Goal: Information Seeking & Learning: Learn about a topic

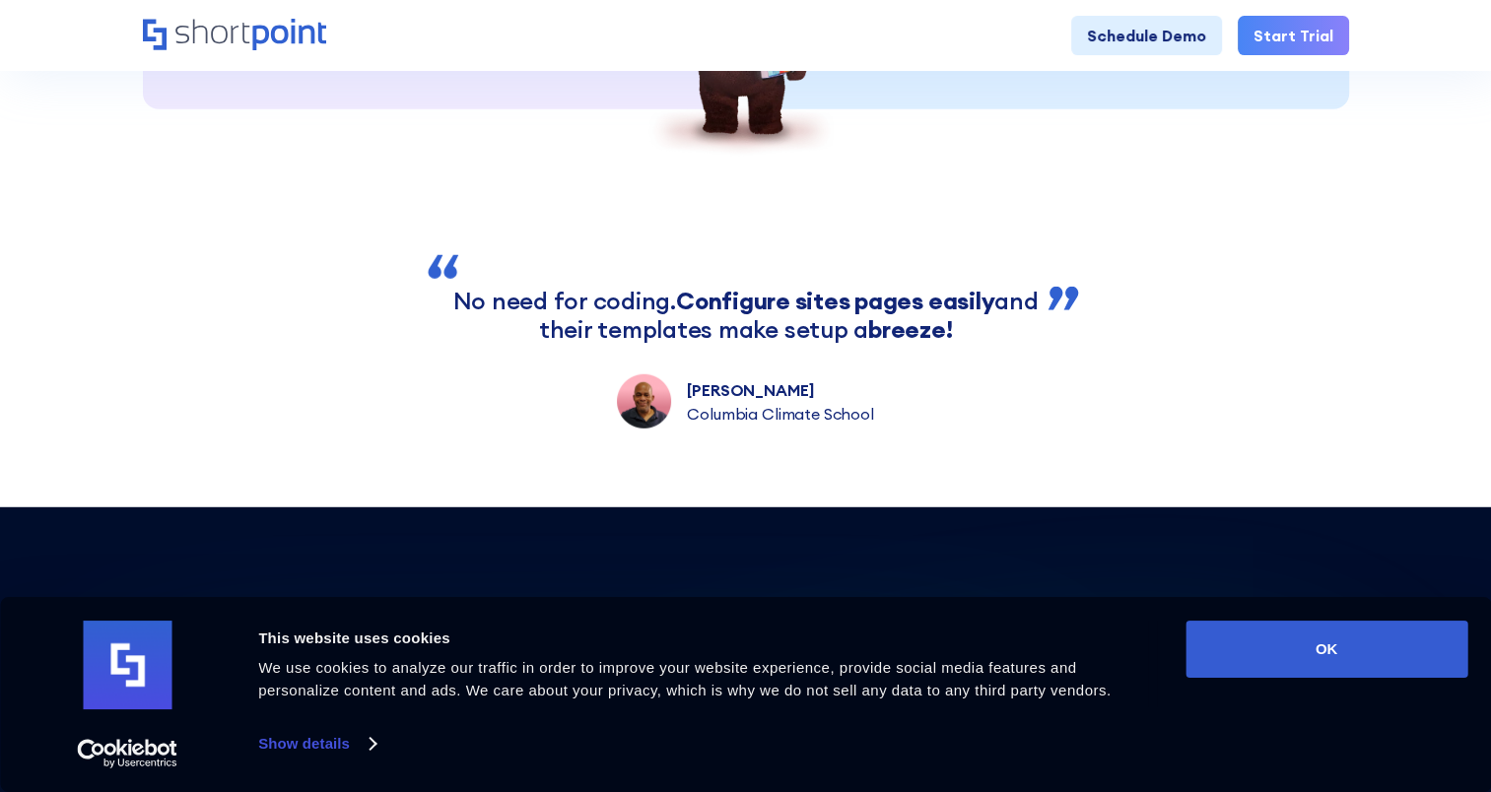
scroll to position [5980, 0]
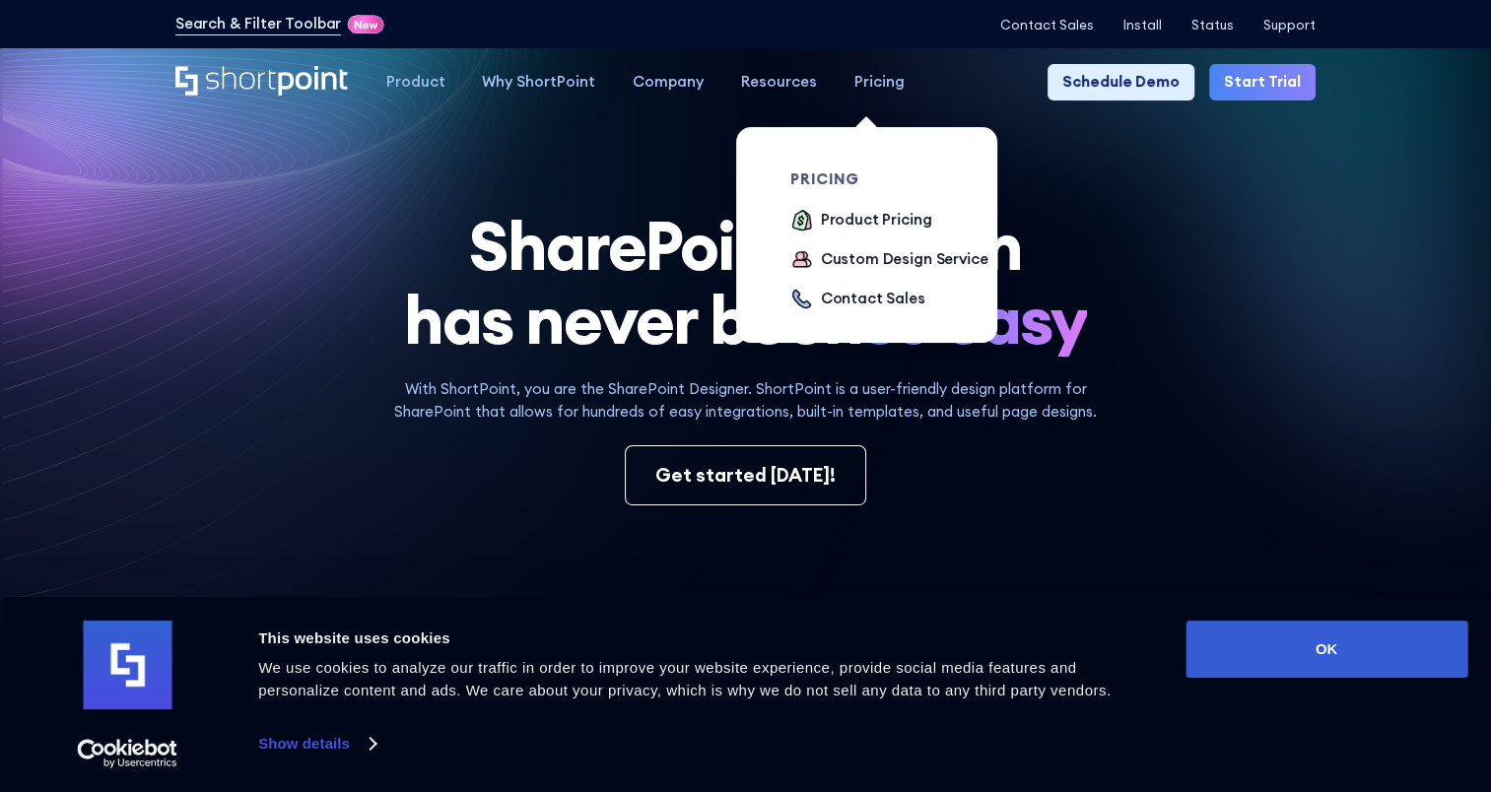
click at [870, 87] on div "Pricing" at bounding box center [880, 82] width 50 height 23
click at [857, 223] on div "Product Pricing" at bounding box center [876, 220] width 111 height 23
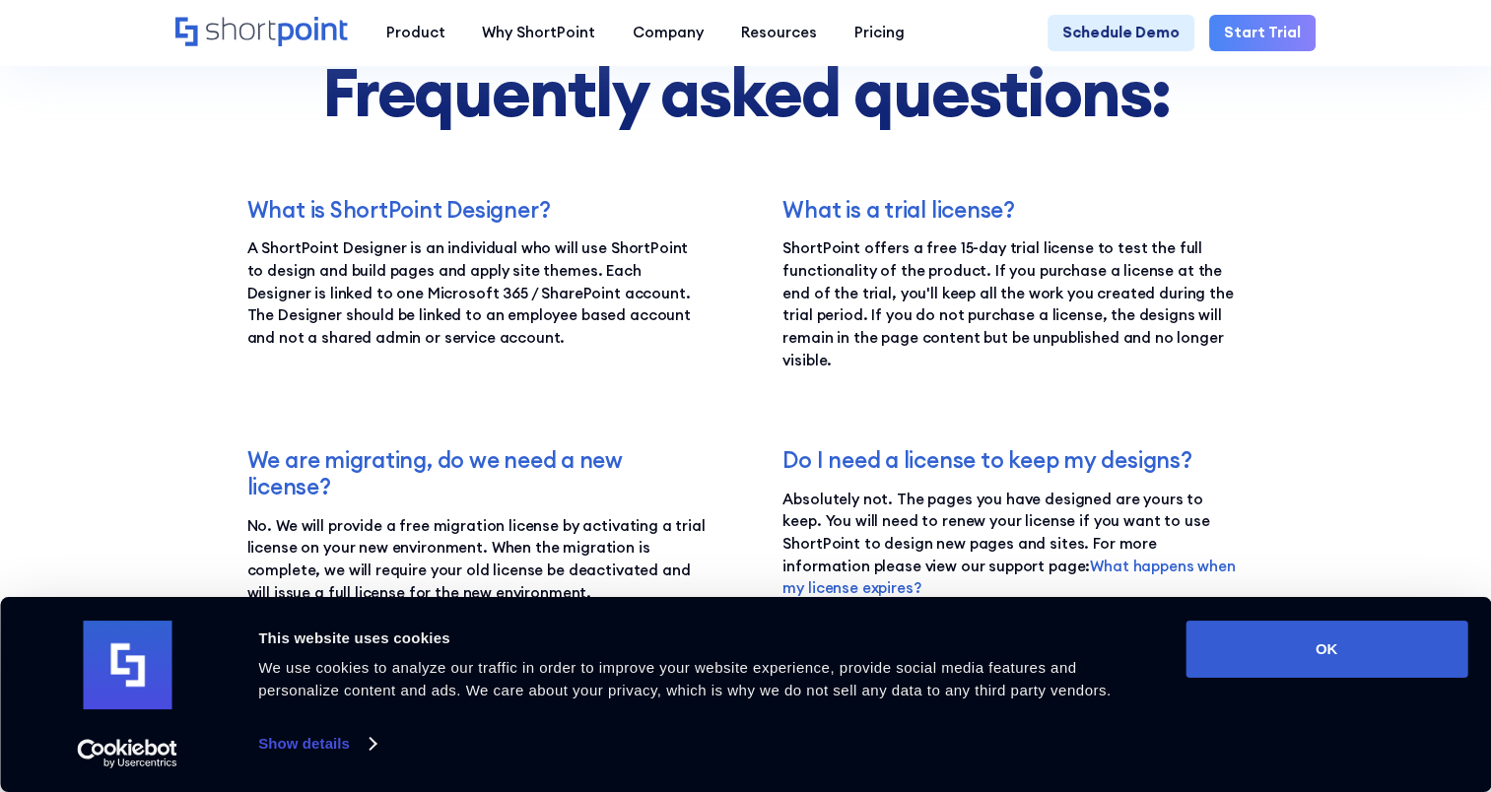
scroll to position [2874, 0]
